Goal: Task Accomplishment & Management: Manage account settings

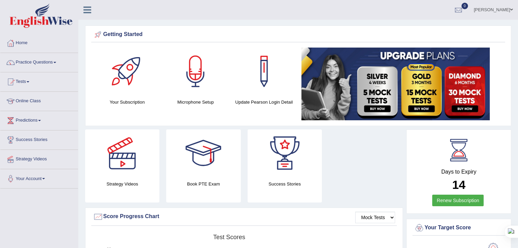
click at [500, 9] on link "Roshan Basnet" at bounding box center [492, 9] width 49 height 18
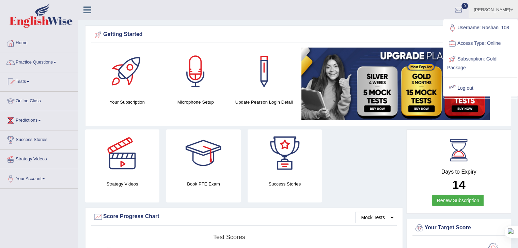
click at [462, 86] on link "Log out" at bounding box center [480, 89] width 74 height 16
